Goal: Task Accomplishment & Management: Use online tool/utility

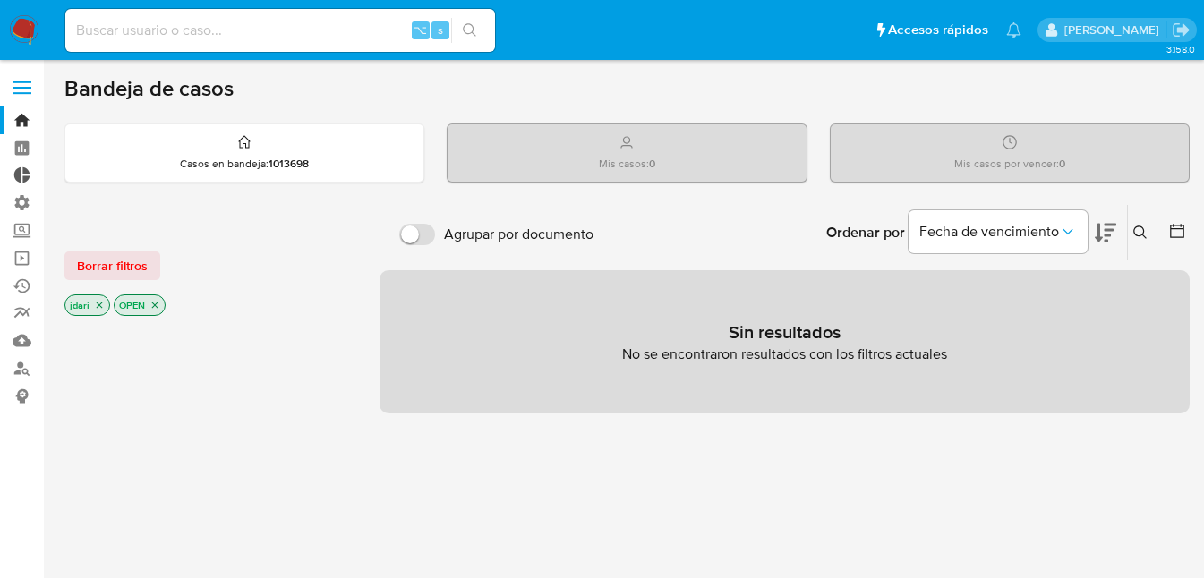
click at [19, 175] on link "Tablero Externo" at bounding box center [106, 176] width 213 height 28
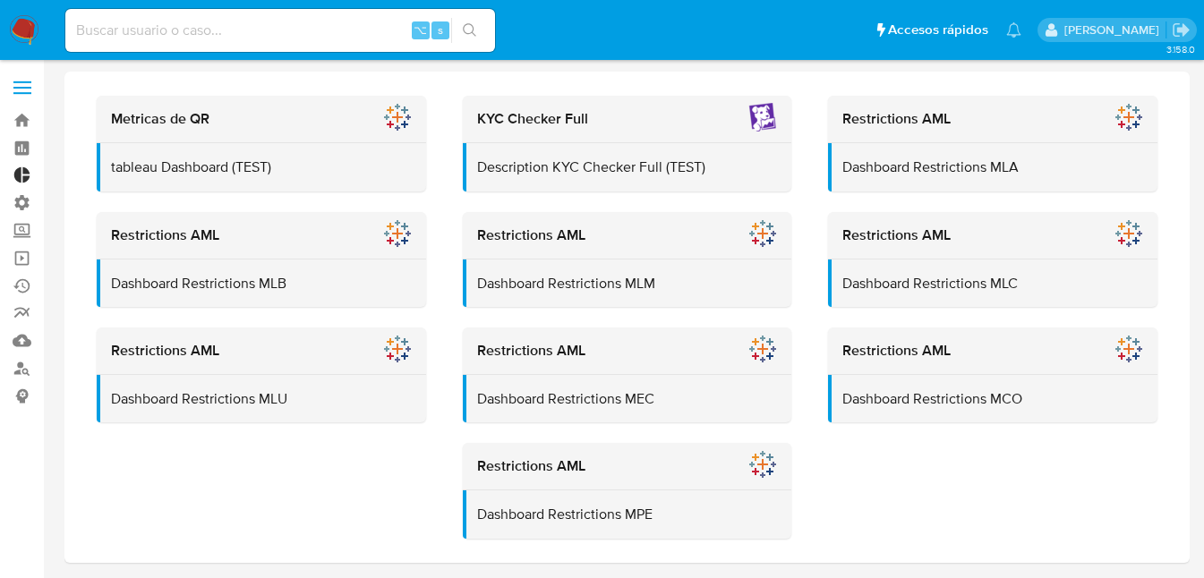
click at [26, 173] on link "Tablero Externo" at bounding box center [106, 176] width 213 height 28
click at [21, 209] on label "Administración" at bounding box center [106, 203] width 213 height 28
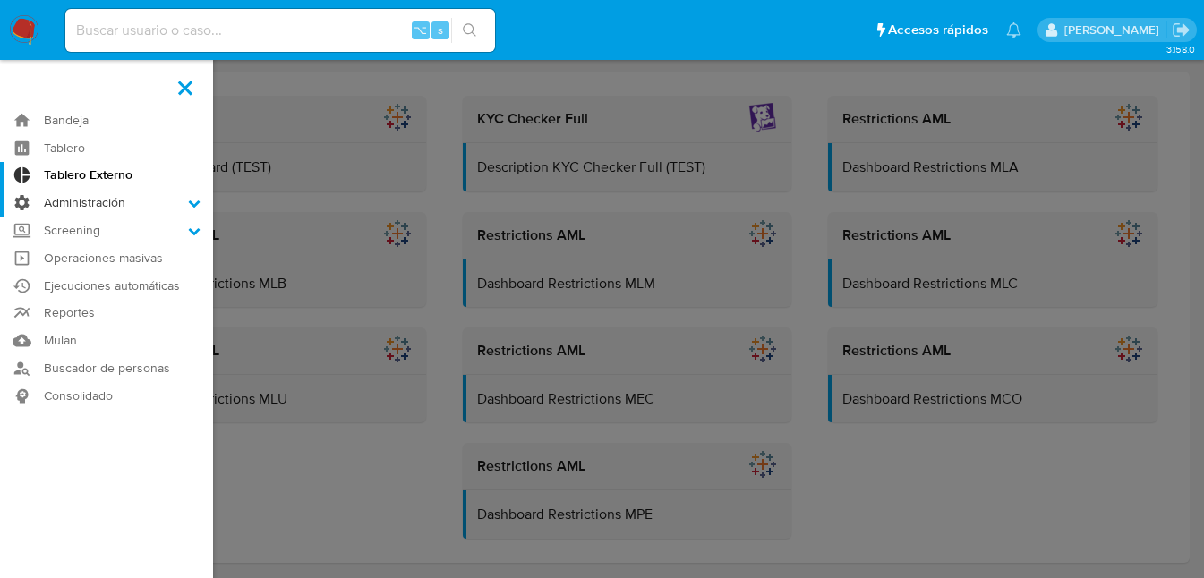
click at [0, 0] on input "Administración" at bounding box center [0, 0] width 0 height 0
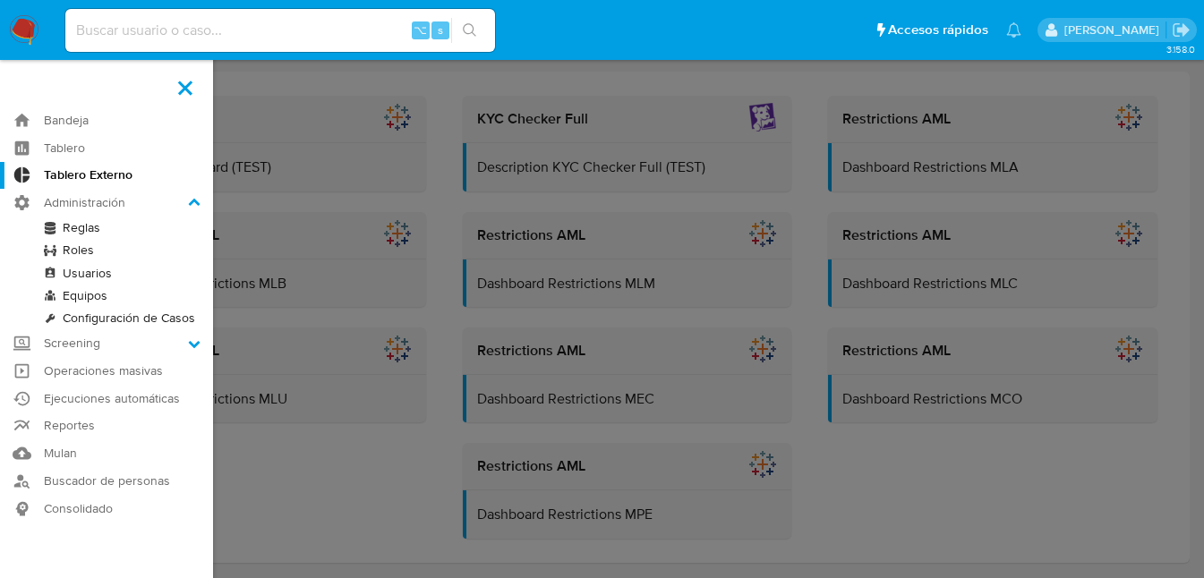
click at [81, 233] on link "Reglas" at bounding box center [106, 228] width 213 height 22
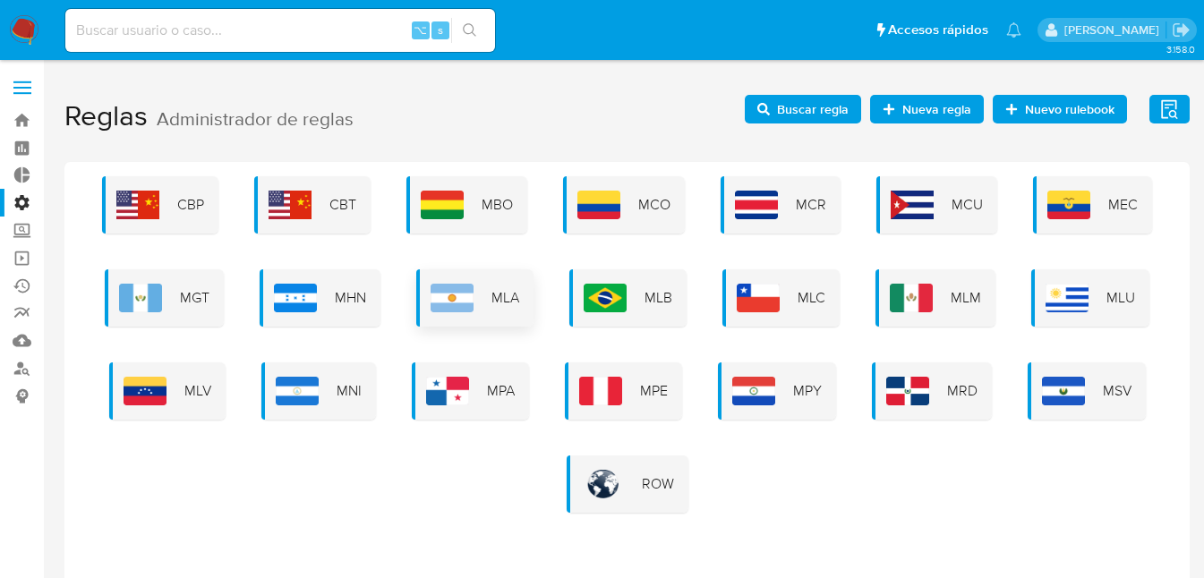
click at [499, 299] on span "MLA" at bounding box center [505, 298] width 28 height 20
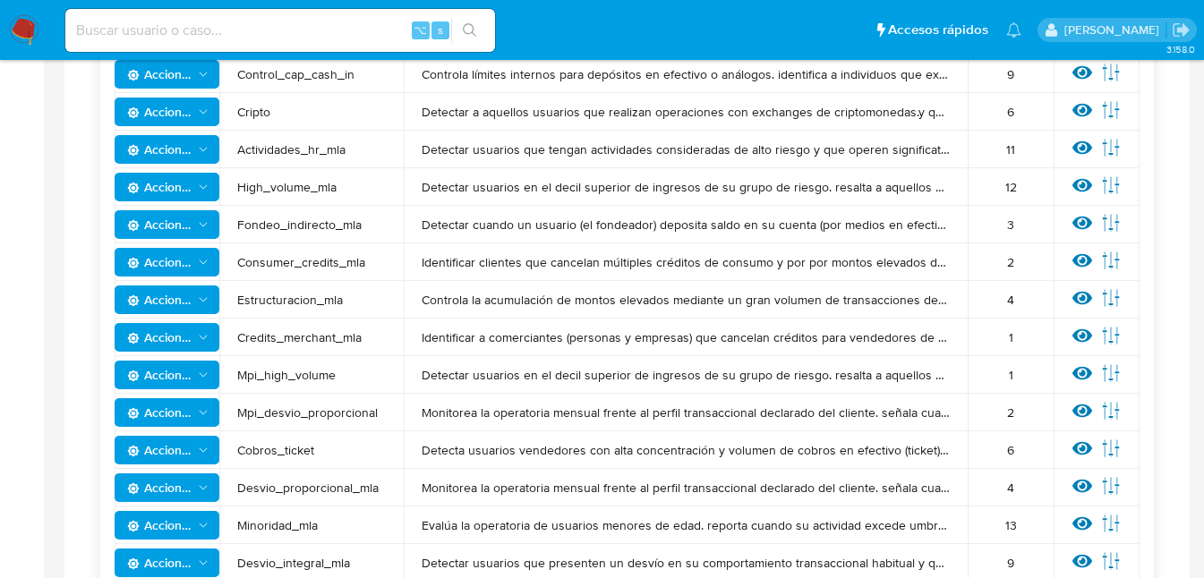
scroll to position [92, 0]
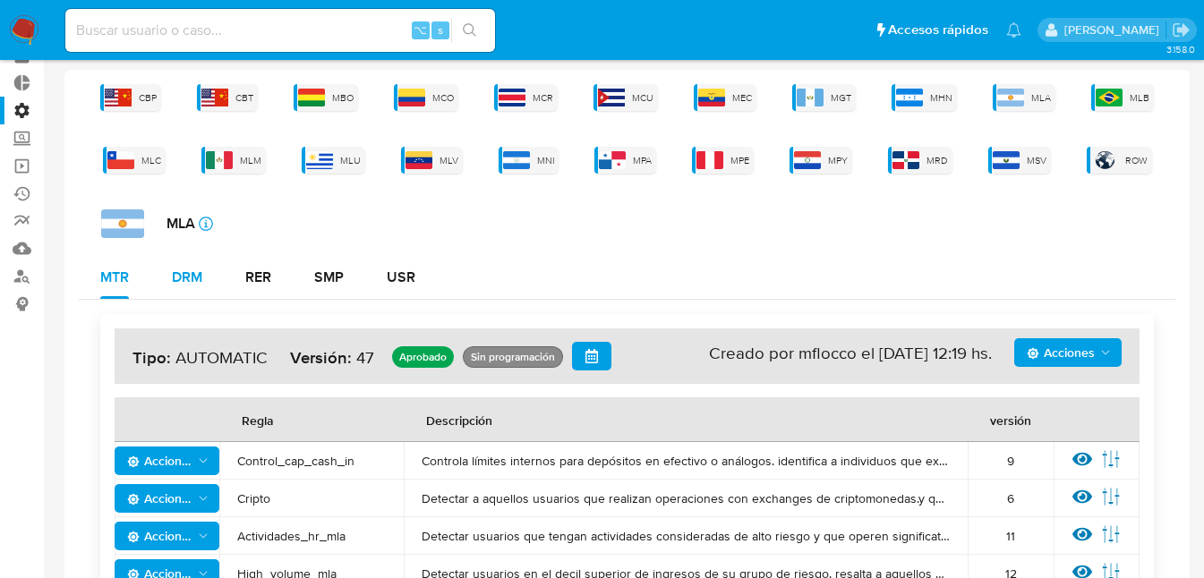
click at [199, 277] on div "DRM" at bounding box center [187, 277] width 30 height 14
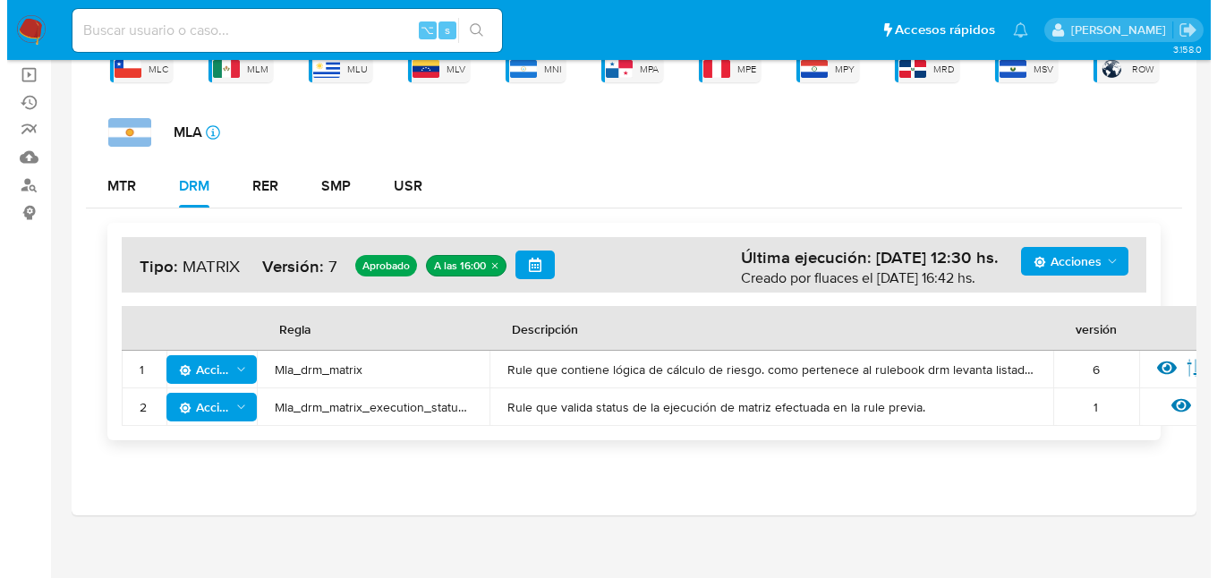
scroll to position [197, 0]
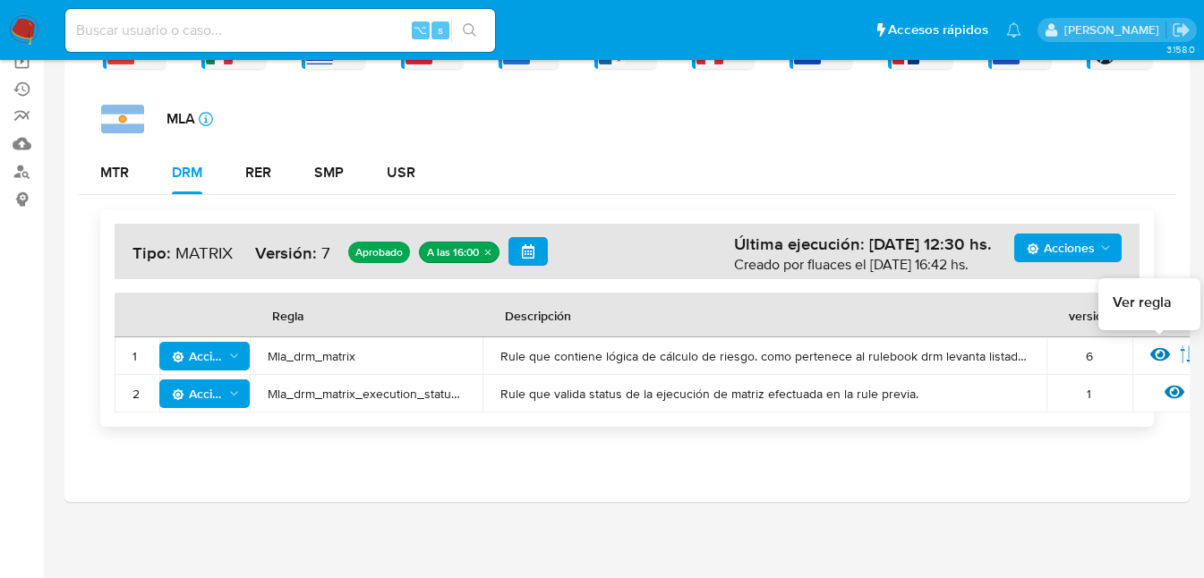
click at [1155, 353] on icon at bounding box center [1160, 355] width 20 height 20
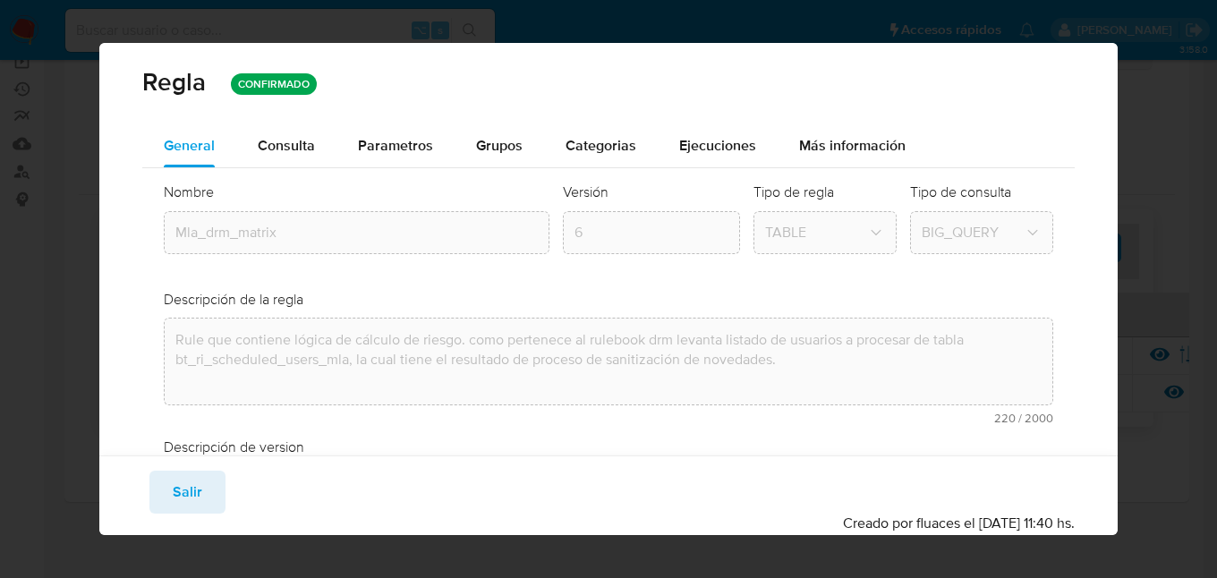
click at [277, 148] on span "Consulta" at bounding box center [286, 145] width 57 height 21
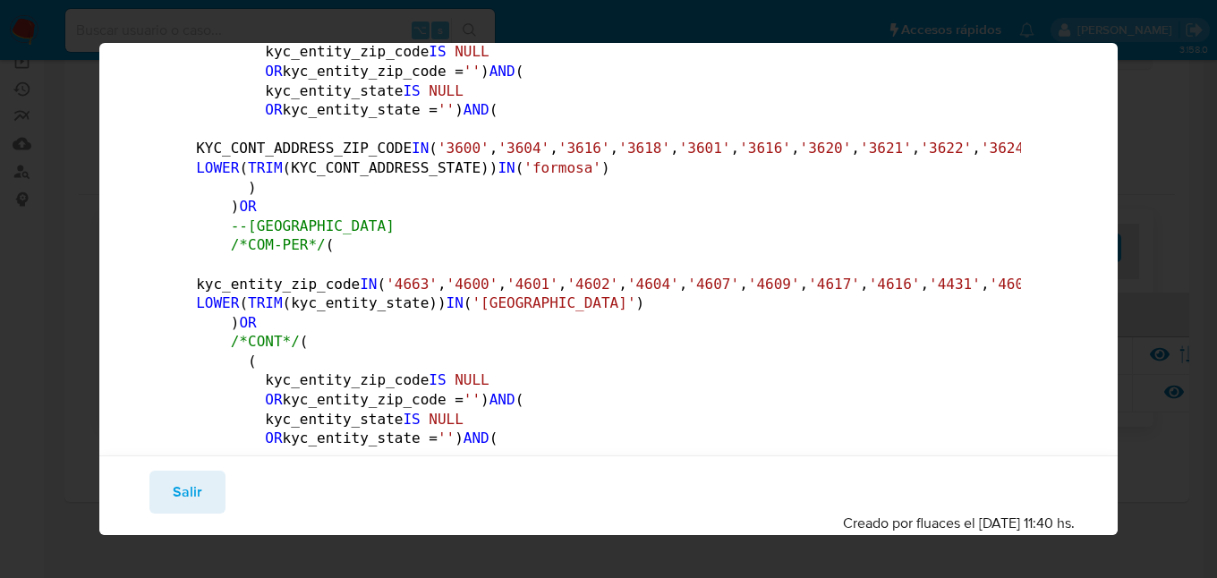
scroll to position [0, 0]
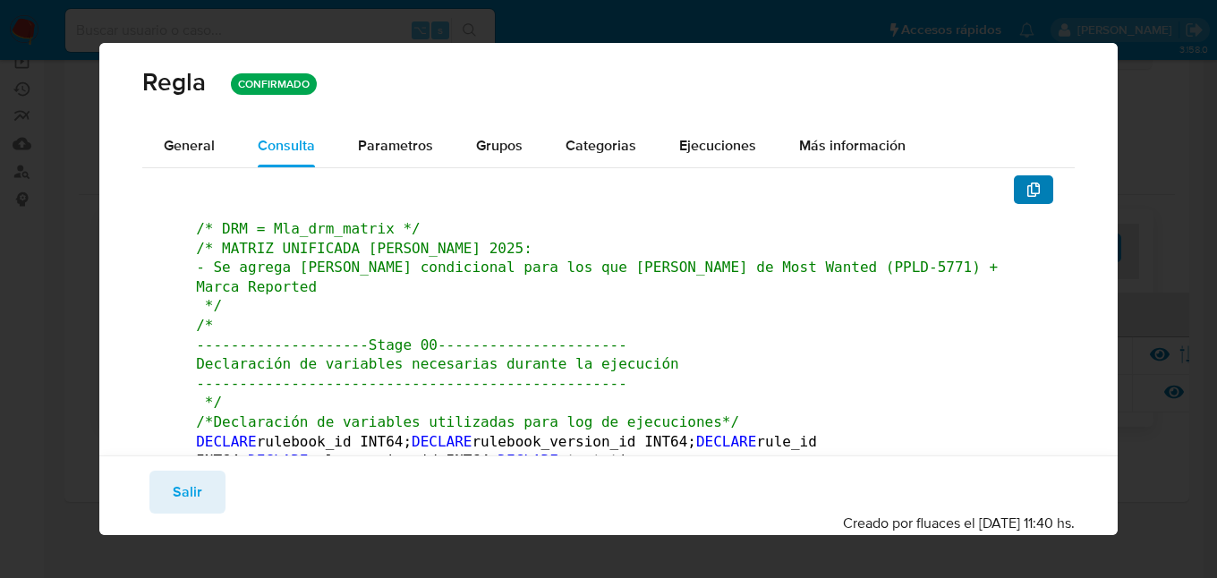
click at [1027, 188] on icon "button" at bounding box center [1033, 190] width 13 height 14
